Goal: Task Accomplishment & Management: Manage account settings

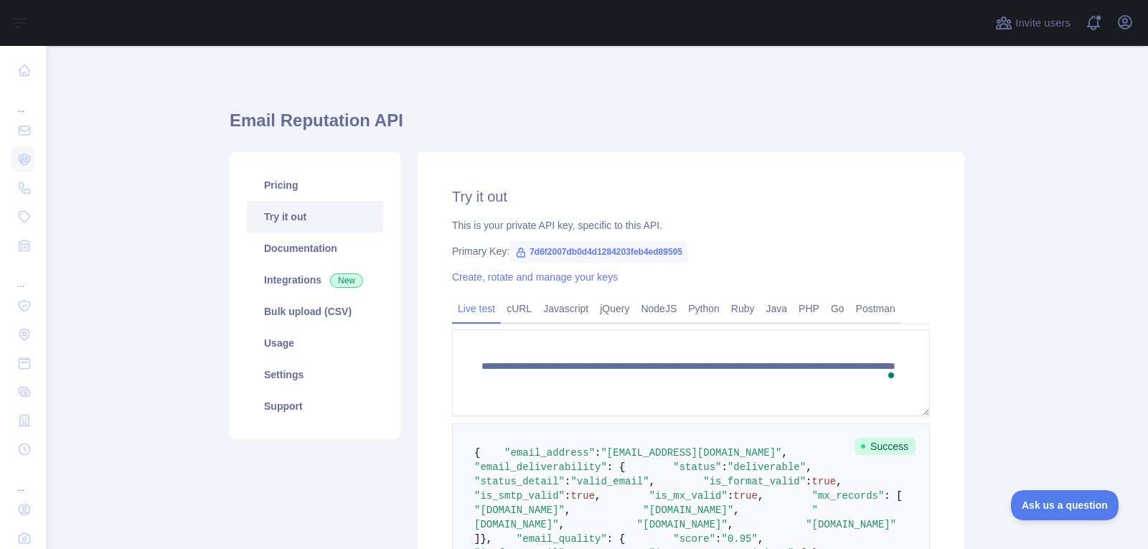
click at [1136, 30] on div "Open user menu" at bounding box center [1125, 23] width 23 height 25
click at [1125, 23] on icon "button" at bounding box center [1125, 22] width 13 height 13
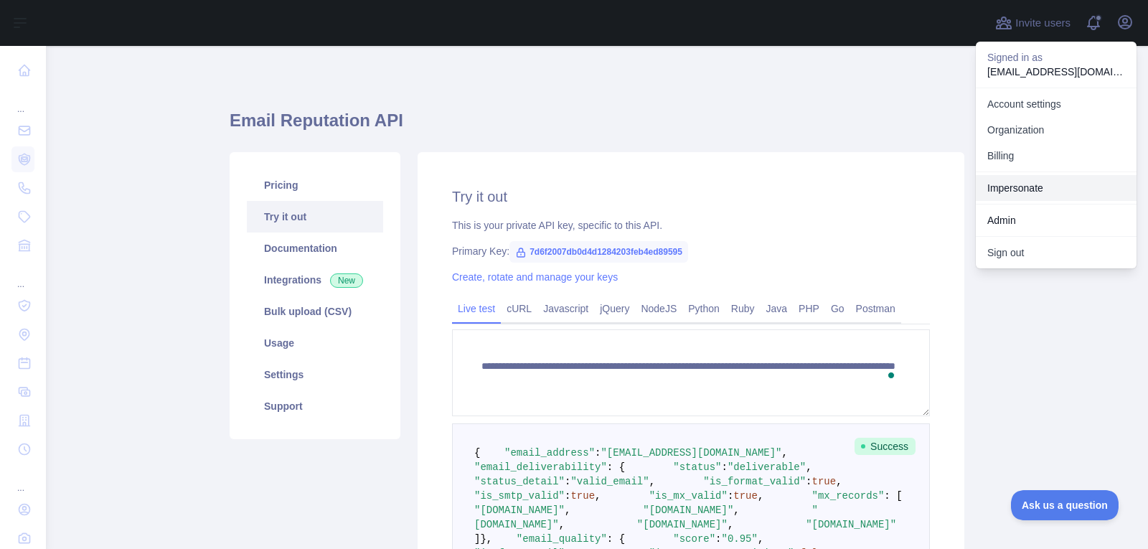
click at [1037, 192] on link "Impersonate" at bounding box center [1056, 188] width 161 height 26
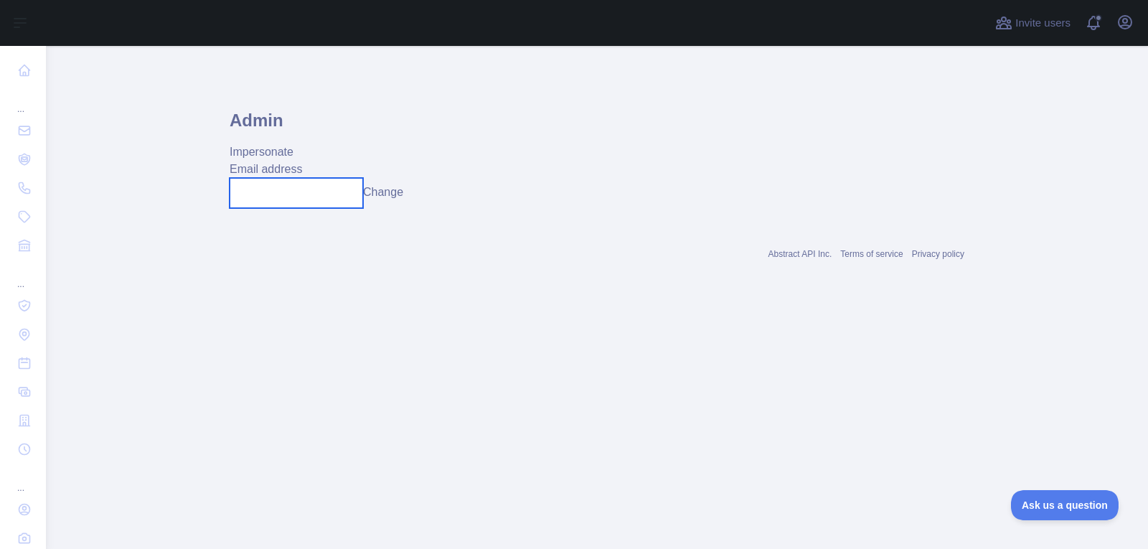
click at [274, 192] on input "text" at bounding box center [296, 193] width 133 height 30
paste input "**********"
type input "**********"
click at [400, 198] on button "Change" at bounding box center [383, 192] width 40 height 17
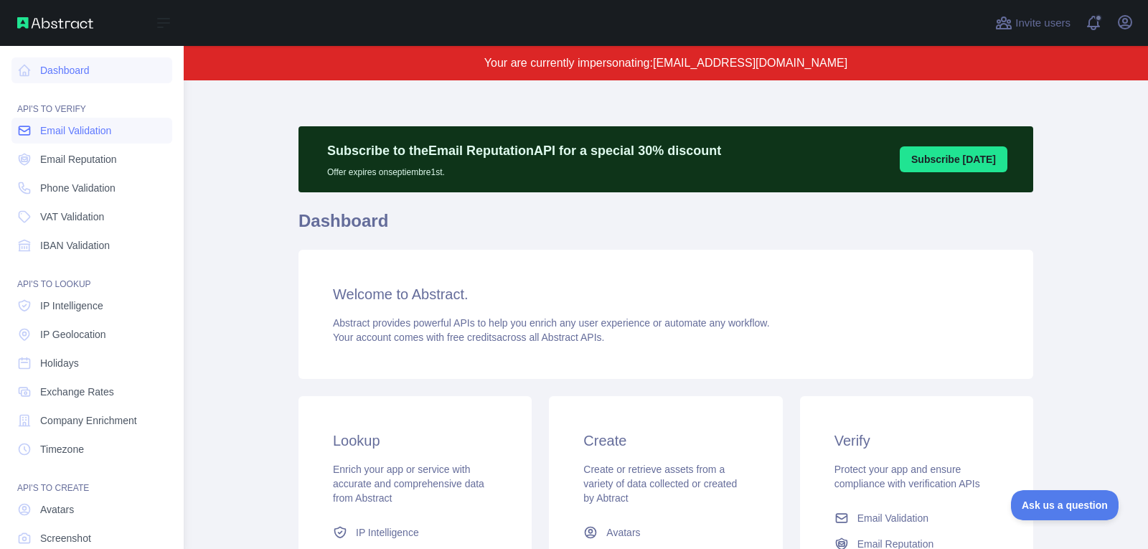
click at [111, 126] on span "Email Validation" at bounding box center [75, 130] width 71 height 14
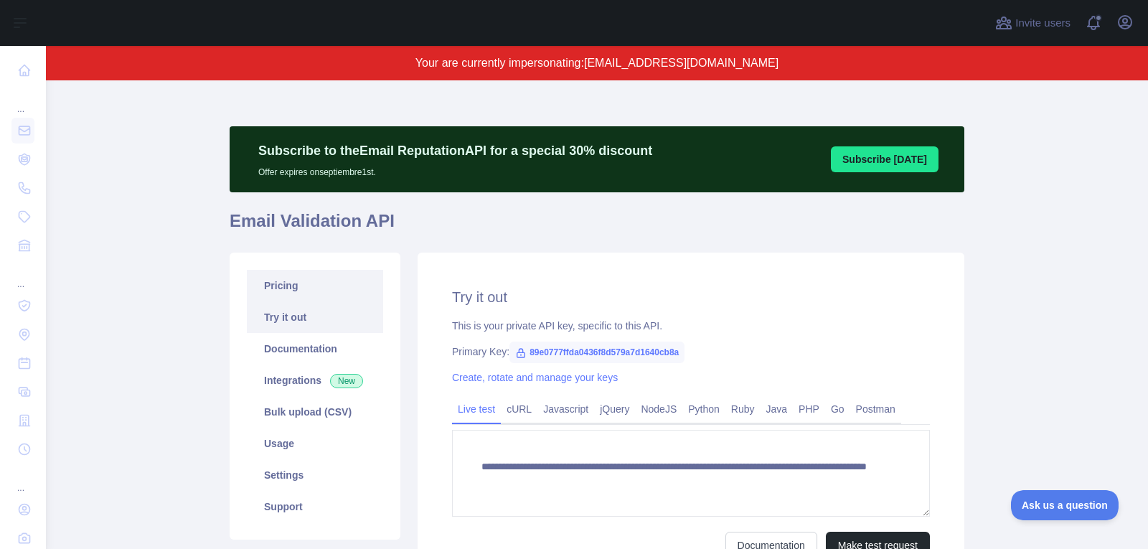
click at [337, 278] on link "Pricing" at bounding box center [315, 286] width 136 height 32
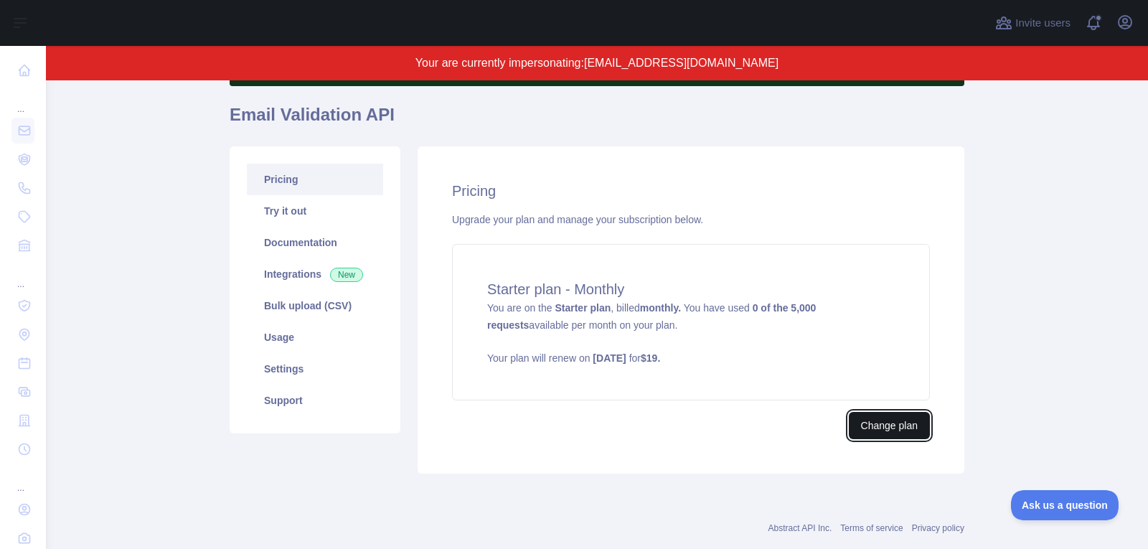
click at [900, 418] on button "Change plan" at bounding box center [889, 425] width 81 height 27
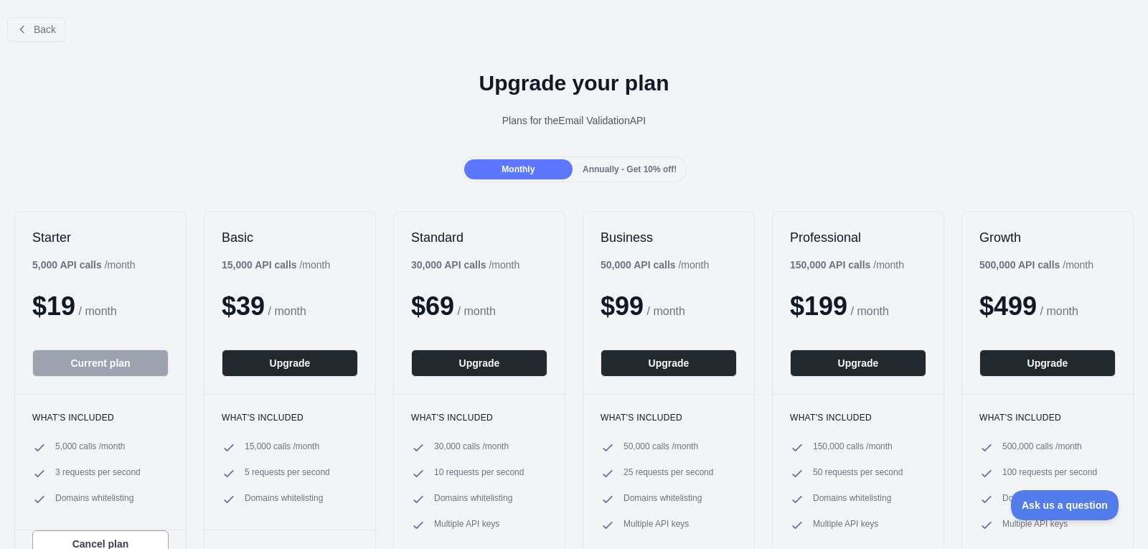
click at [653, 159] on div "Annually - Get 10% off!" at bounding box center [629, 169] width 108 height 20
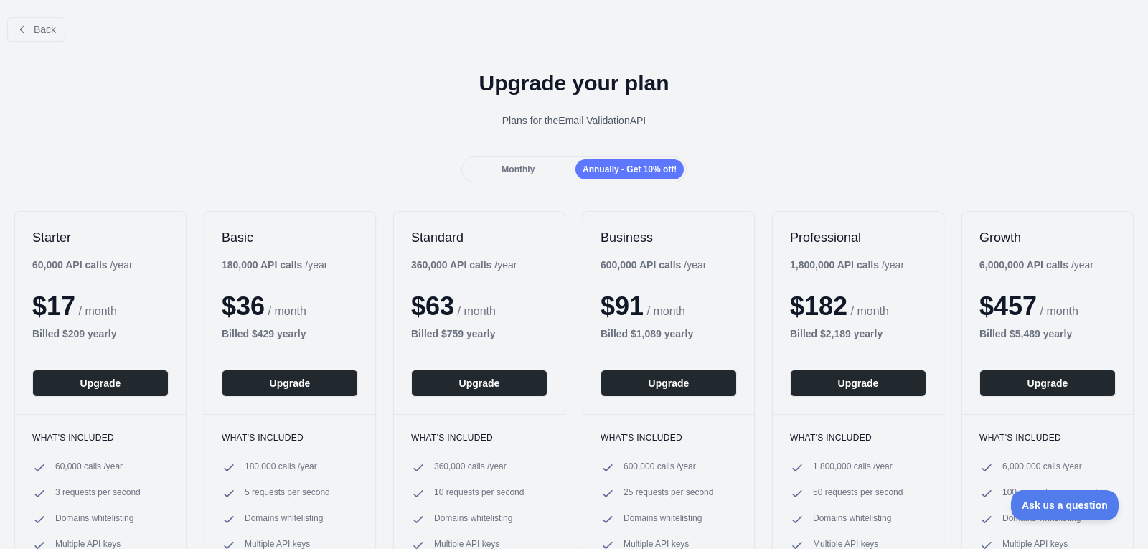
click at [525, 174] on div "Monthly" at bounding box center [518, 169] width 108 height 20
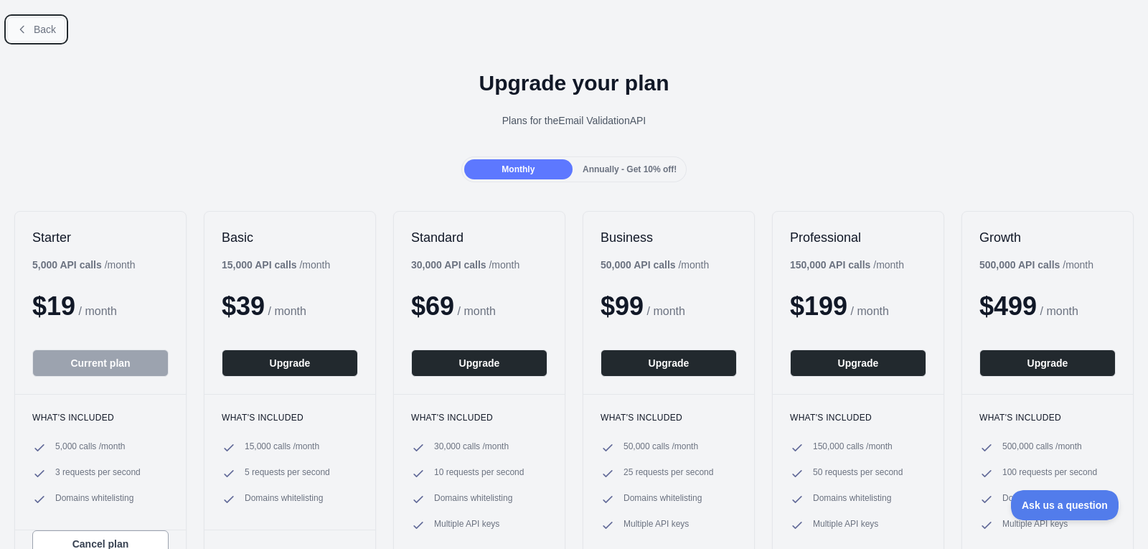
click at [41, 36] on button "Back" at bounding box center [36, 29] width 58 height 24
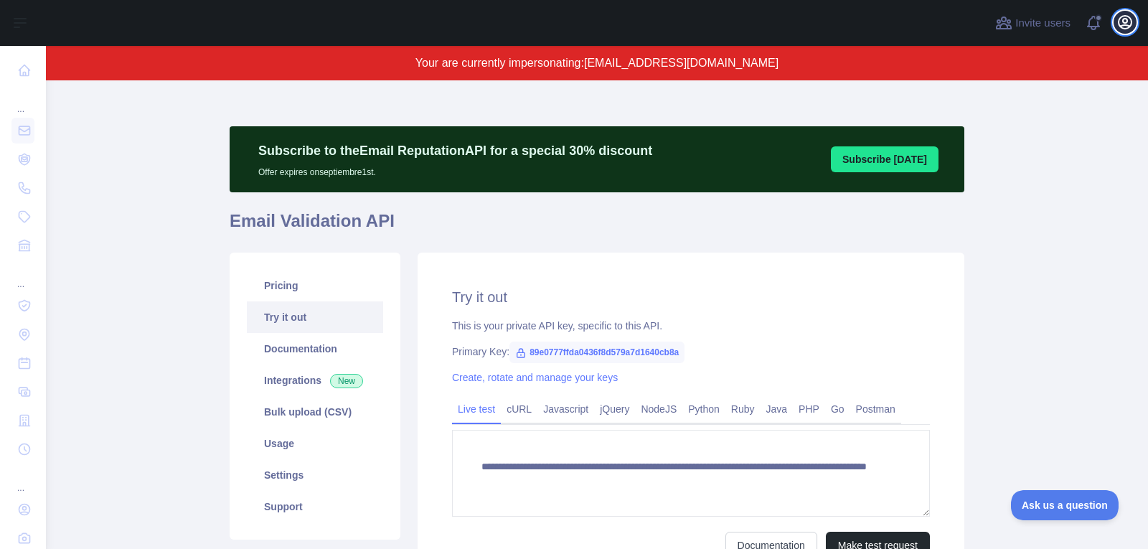
click at [1125, 27] on icon "button" at bounding box center [1124, 22] width 17 height 17
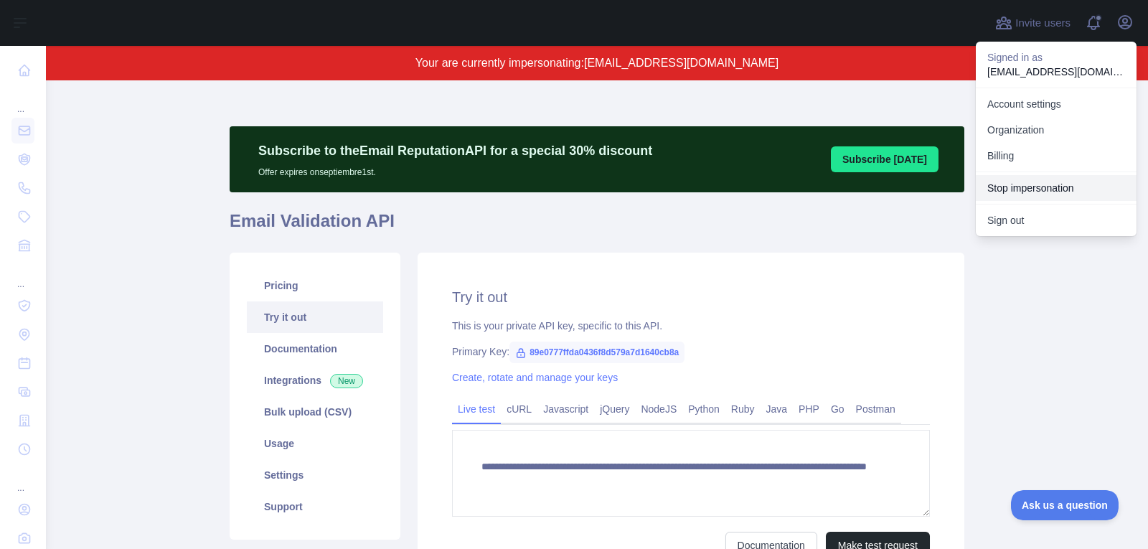
click at [1061, 185] on button "Stop impersonation" at bounding box center [1056, 188] width 161 height 26
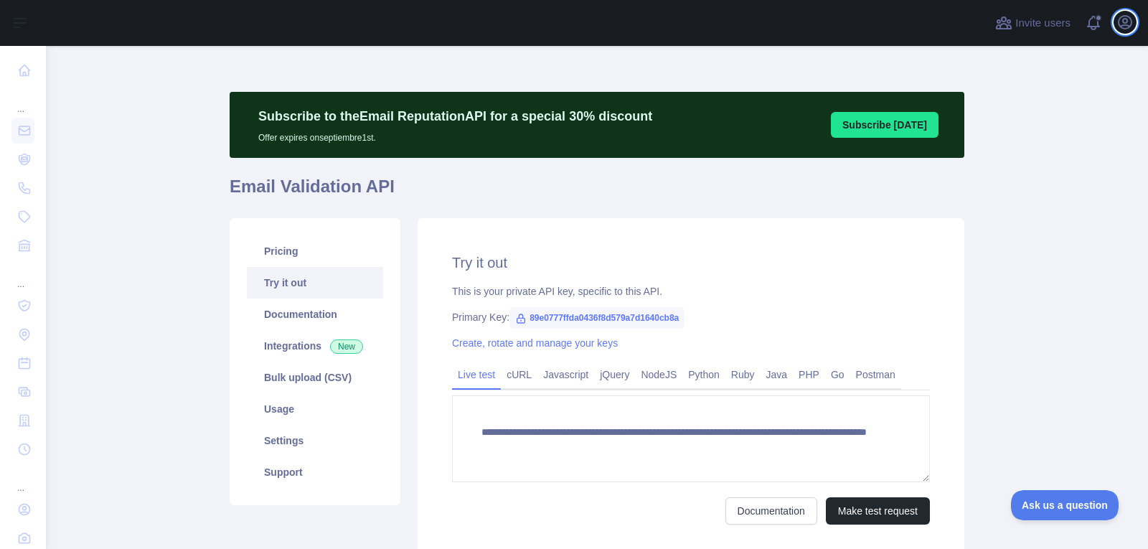
type textarea "**********"
